Goal: Task Accomplishment & Management: Use online tool/utility

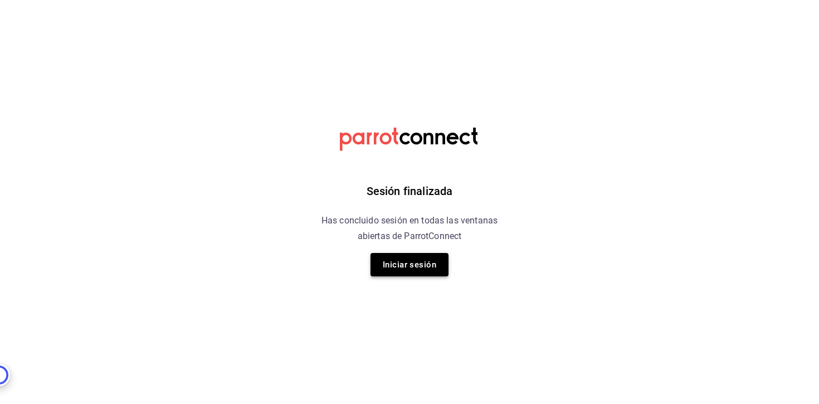
click at [429, 266] on button "Iniciar sesión" at bounding box center [409, 264] width 78 height 23
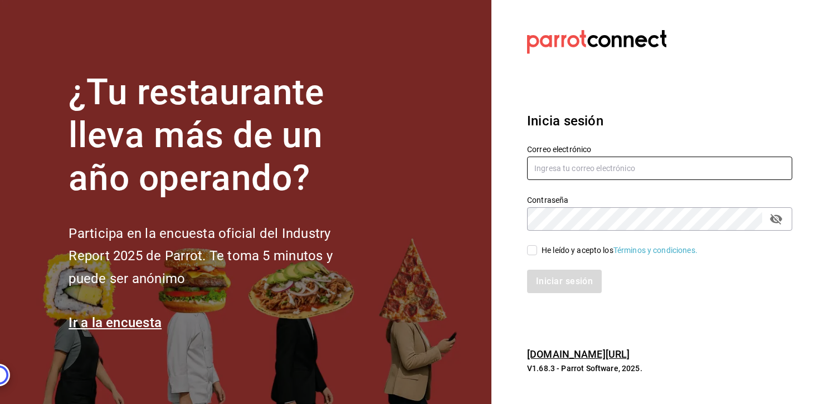
click at [587, 178] on input "text" at bounding box center [659, 167] width 265 height 23
type input "alvaro.garcia8920@gmail.com"
click at [527, 247] on input "He leído y acepto los Términos y condiciones." at bounding box center [532, 250] width 10 height 10
checkbox input "true"
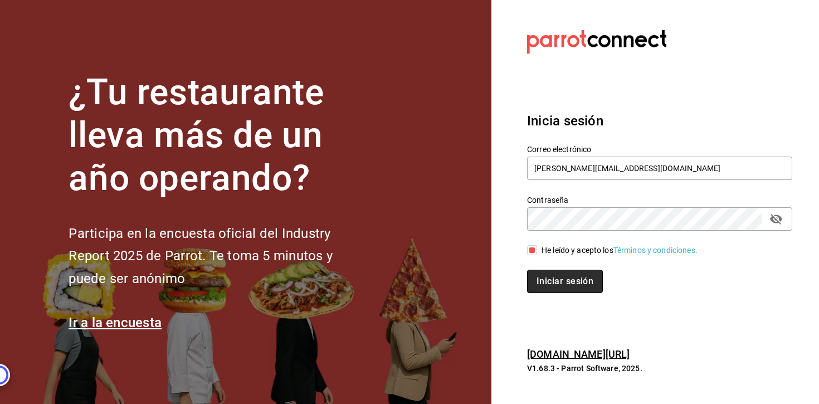
click at [546, 273] on button "Iniciar sesión" at bounding box center [565, 280] width 76 height 23
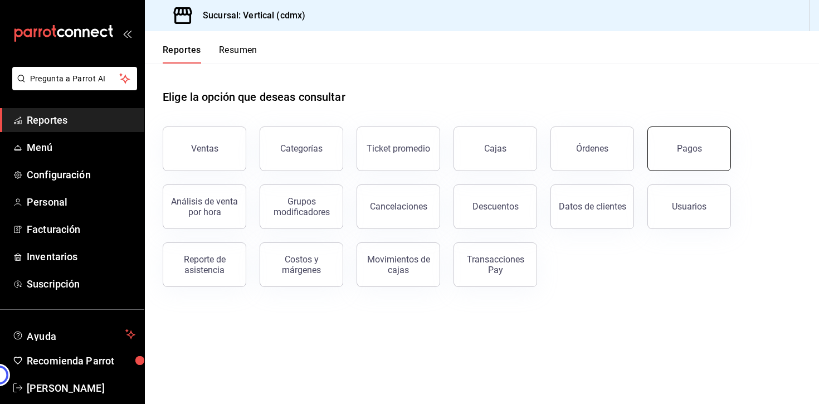
click at [703, 144] on button "Pagos" at bounding box center [689, 148] width 84 height 45
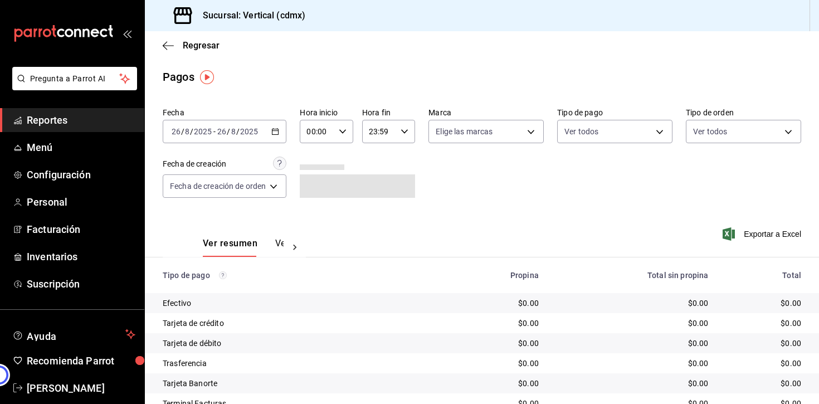
click at [277, 129] on icon "button" at bounding box center [275, 132] width 8 height 8
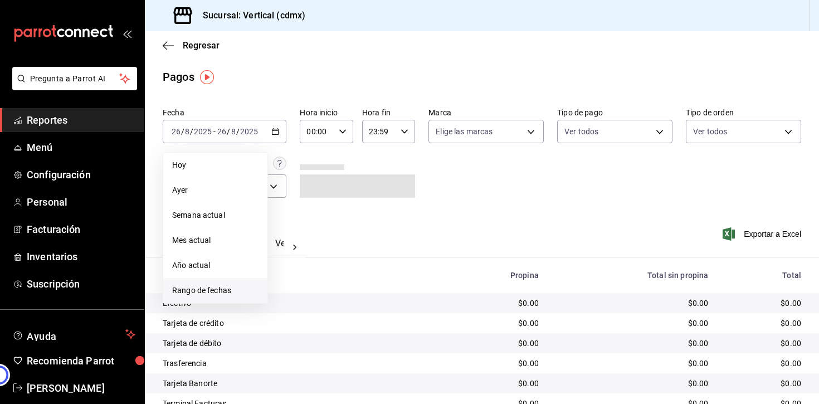
click at [214, 295] on span "Rango de fechas" at bounding box center [215, 291] width 86 height 12
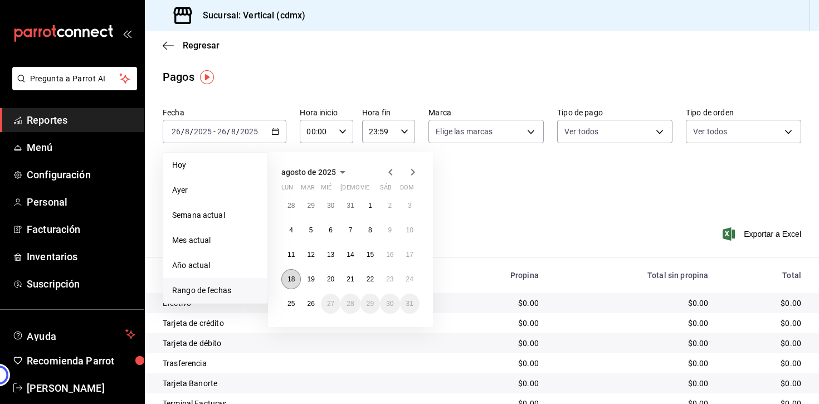
click at [292, 279] on abbr "18" at bounding box center [290, 279] width 7 height 8
click at [416, 282] on button "24" at bounding box center [409, 279] width 19 height 20
click at [280, 273] on div "agosto de 2025 lun mar [PERSON_NAME] vie sáb dom 28 29 30 31 1 2 3 4 5 6 7 8 9 …" at bounding box center [350, 239] width 165 height 175
click at [284, 275] on button "18" at bounding box center [290, 279] width 19 height 20
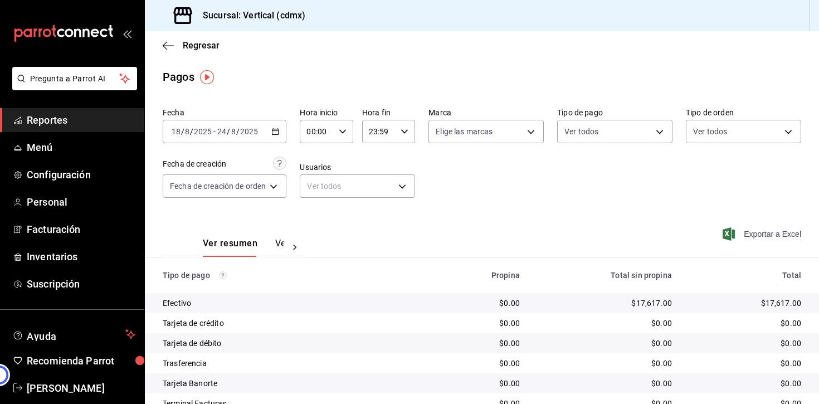
click at [752, 229] on span "Exportar a Excel" at bounding box center [762, 233] width 76 height 13
click at [184, 49] on span "Regresar" at bounding box center [201, 45] width 37 height 11
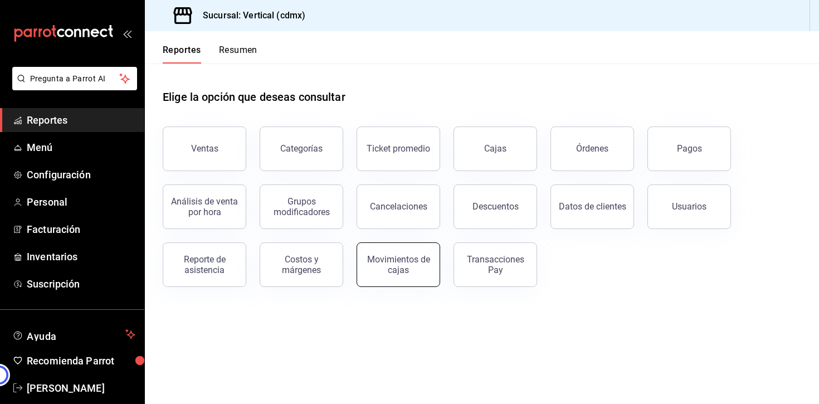
click at [419, 265] on div "Movimientos de cajas" at bounding box center [398, 264] width 69 height 21
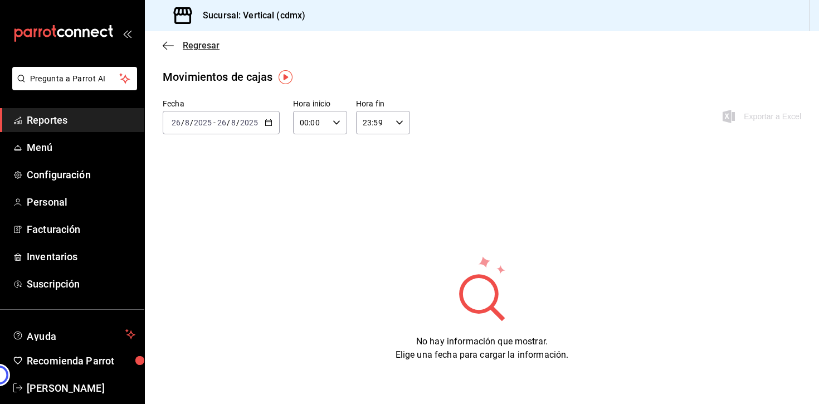
click at [173, 47] on icon "button" at bounding box center [168, 46] width 11 height 10
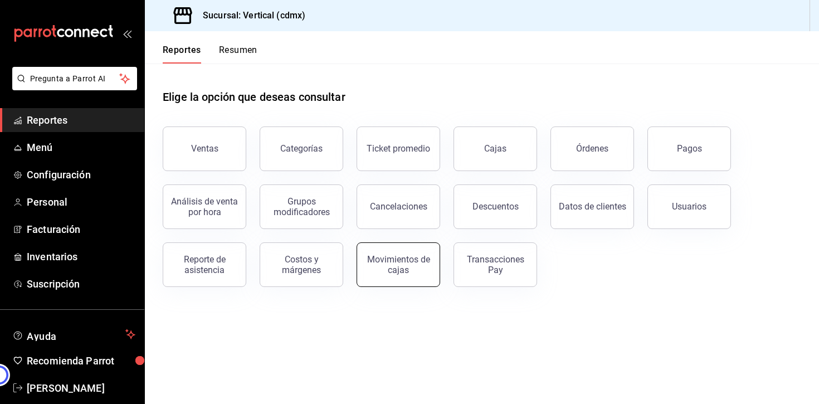
click at [399, 266] on div "Movimientos de cajas" at bounding box center [398, 264] width 69 height 21
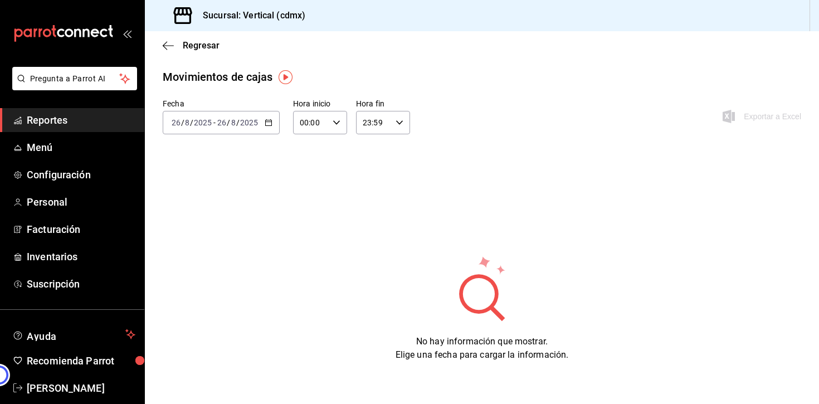
click at [273, 114] on div "[DATE] [DATE] - [DATE] [DATE]" at bounding box center [221, 122] width 117 height 23
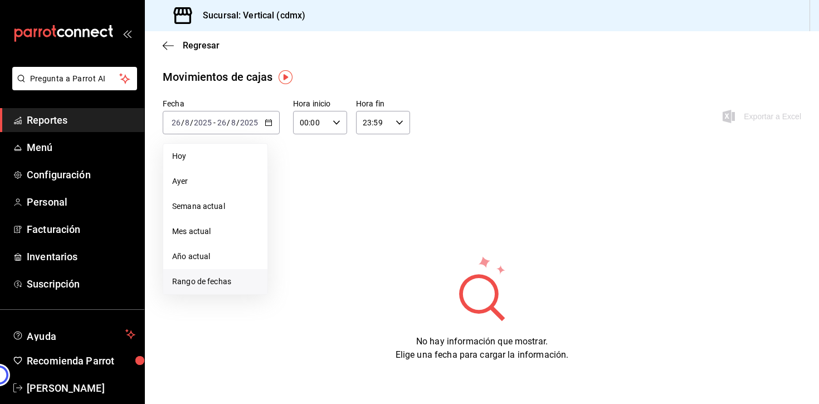
click at [211, 278] on span "Rango de fechas" at bounding box center [215, 282] width 86 height 12
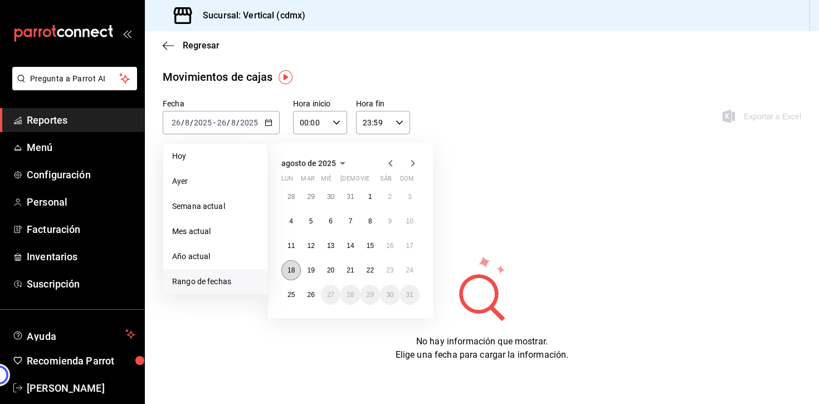
click at [287, 269] on button "18" at bounding box center [290, 270] width 19 height 20
click at [404, 268] on button "24" at bounding box center [409, 270] width 19 height 20
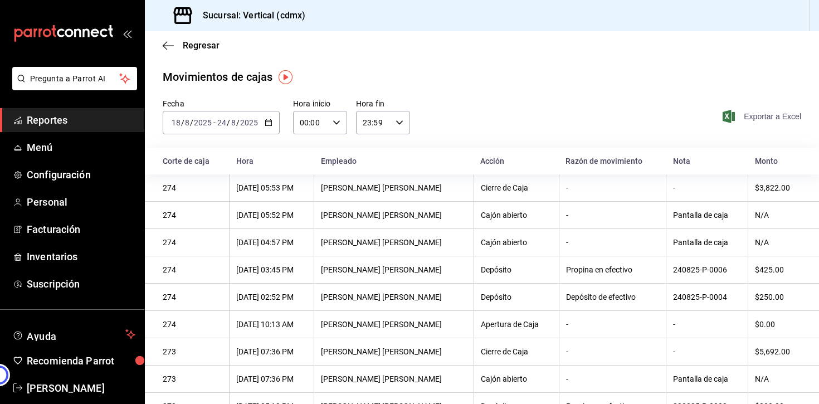
click at [768, 119] on span "Exportar a Excel" at bounding box center [762, 116] width 76 height 13
click at [57, 119] on span "Reportes" at bounding box center [81, 119] width 109 height 15
